Goal: Information Seeking & Learning: Find specific fact

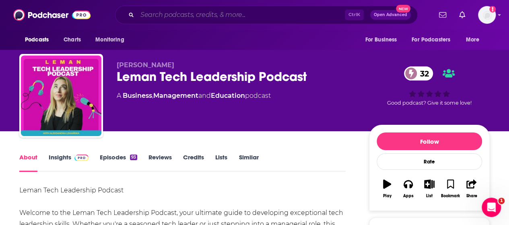
click at [185, 12] on input "Search podcasts, credits, & more..." at bounding box center [241, 14] width 208 height 13
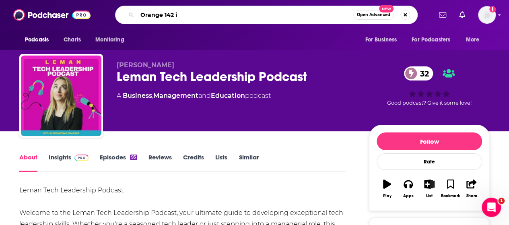
type input "Orange 142"
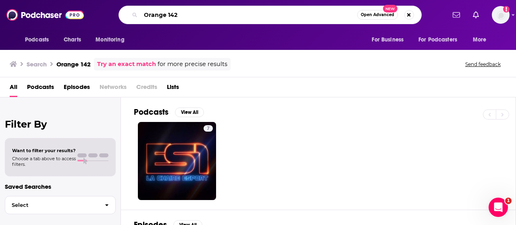
drag, startPoint x: 191, startPoint y: 11, endPoint x: 143, endPoint y: 14, distance: 47.6
click at [143, 14] on input "Orange 142" at bounding box center [249, 14] width 216 height 13
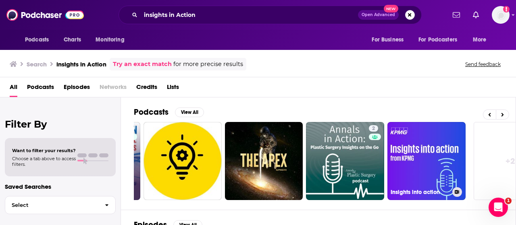
scroll to position [0, 358]
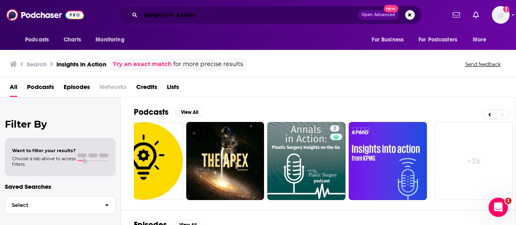
click at [157, 11] on input "insights in Action" at bounding box center [249, 14] width 217 height 13
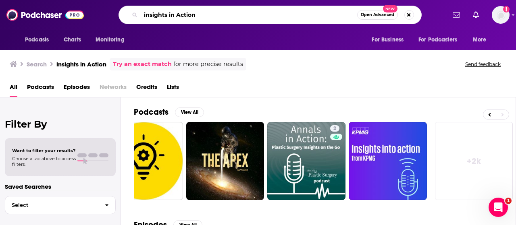
drag, startPoint x: 195, startPoint y: 14, endPoint x: 130, endPoint y: 8, distance: 65.5
click at [130, 9] on div "insights in Action Open Advanced New" at bounding box center [269, 15] width 303 height 19
type input "orange142"
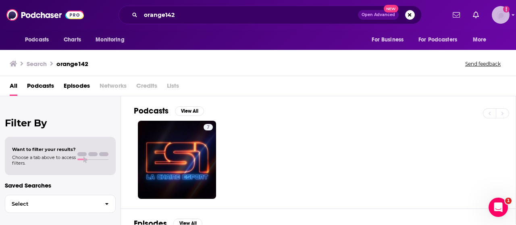
click at [497, 16] on img "Logged in as crenshawcomms" at bounding box center [500, 15] width 18 height 18
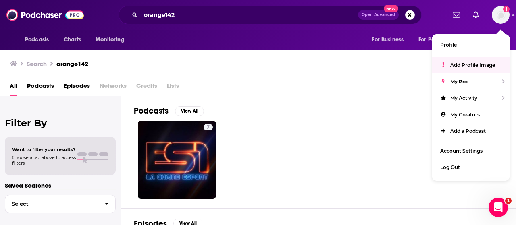
click at [232, 46] on div "Podcasts Charts Monitoring For Business For Podcasters More" at bounding box center [258, 40] width 516 height 20
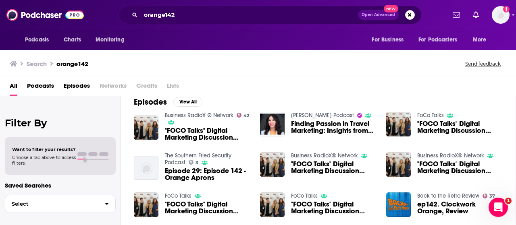
scroll to position [126, 0]
